Goal: Feedback & Contribution: Leave review/rating

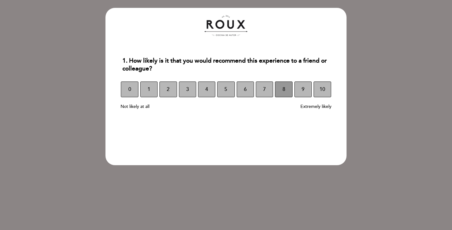
click at [277, 91] on button "8" at bounding box center [283, 89] width 17 height 16
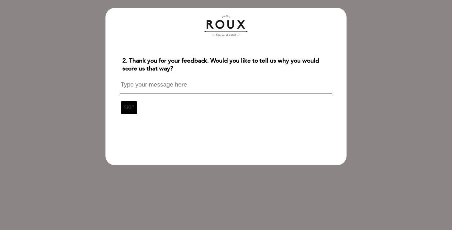
click at [216, 85] on textarea at bounding box center [226, 87] width 212 height 12
type textarea "N"
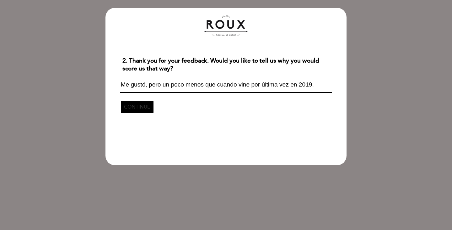
type textarea "Me gustó, pero un poco menos que cuando vine por última vez en 2019."
click at [175, 103] on div "Me gustó, pero un poco menos que cuando vine por última vez en 2019. CONTINUE" at bounding box center [226, 95] width 217 height 39
click at [191, 98] on div "Me gustó, pero un poco menos que cuando vine por última vez en 2019. CONTINUE" at bounding box center [226, 95] width 217 height 39
click at [207, 82] on textarea "Me gustó, pero un poco menos que cuando vine por última vez en 2019." at bounding box center [226, 86] width 212 height 11
click at [133, 103] on span "CONTINUE" at bounding box center [137, 107] width 26 height 18
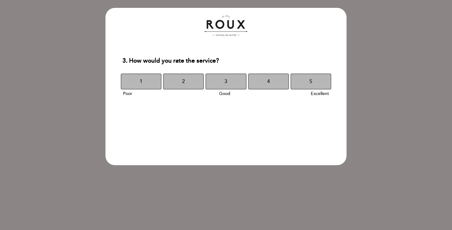
click at [133, 103] on section "3. How would you rate the service? 1. Poor 3. Good 5. Excellent 1 2 3 4 5 Poor …" at bounding box center [226, 86] width 241 height 157
click at [228, 82] on button "3" at bounding box center [226, 82] width 41 height 16
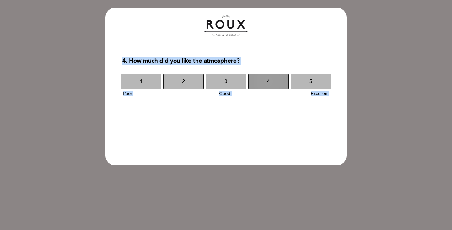
click at [259, 79] on button "4" at bounding box center [269, 82] width 41 height 16
click at [260, 82] on button "4" at bounding box center [269, 82] width 41 height 16
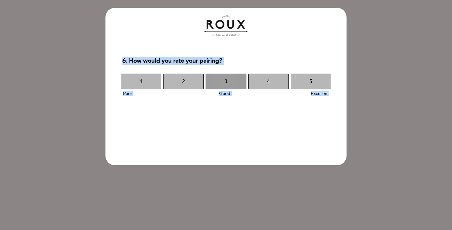
click at [227, 78] on span "3" at bounding box center [226, 82] width 3 height 18
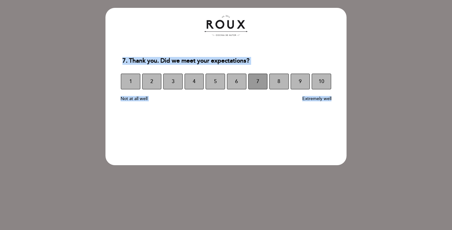
click at [260, 84] on button "7" at bounding box center [258, 82] width 19 height 16
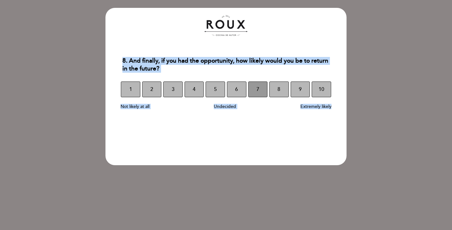
click at [264, 94] on button "7" at bounding box center [258, 89] width 19 height 16
